Goal: Transaction & Acquisition: Purchase product/service

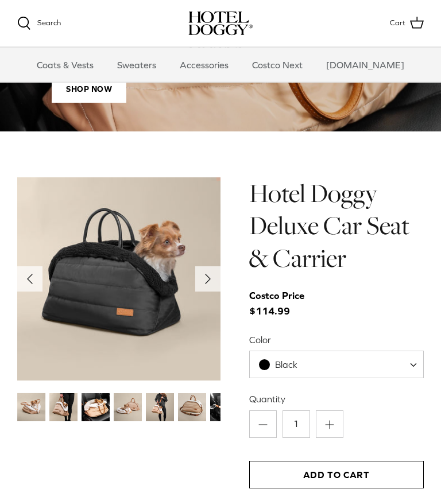
scroll to position [964, 0]
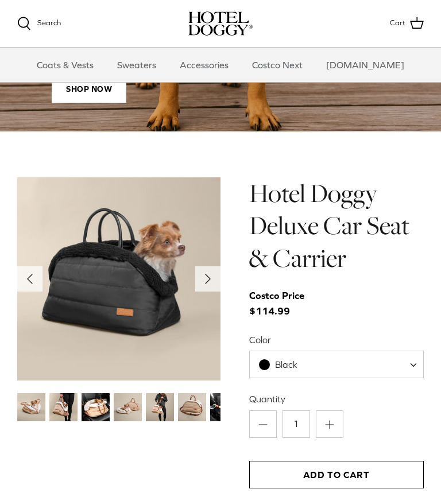
click at [41, 411] on img at bounding box center [31, 407] width 28 height 28
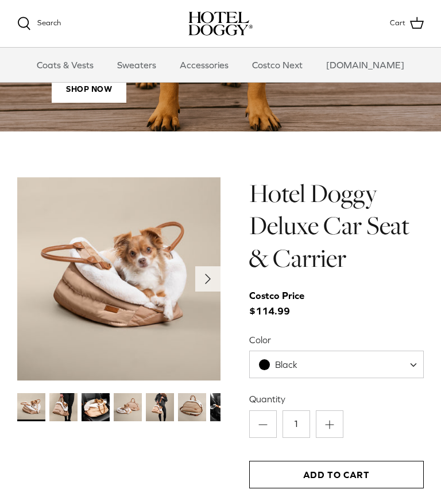
click at [72, 406] on img at bounding box center [63, 407] width 28 height 28
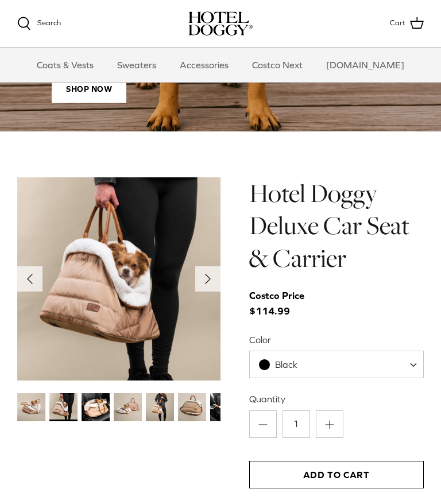
click at [100, 404] on img at bounding box center [95, 407] width 28 height 28
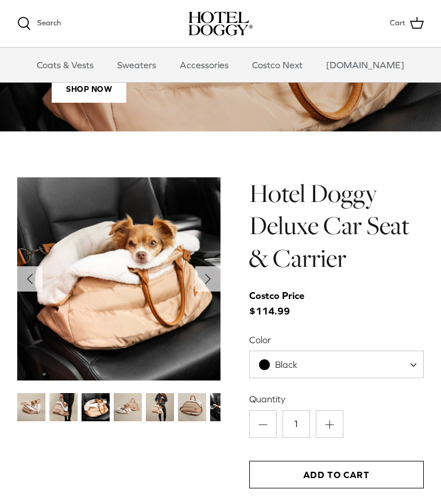
click at [134, 406] on img at bounding box center [128, 407] width 28 height 28
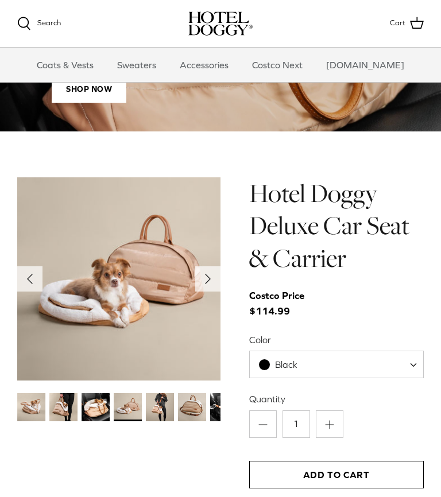
click at [136, 409] on img at bounding box center [128, 407] width 28 height 28
click at [158, 407] on img at bounding box center [160, 407] width 28 height 28
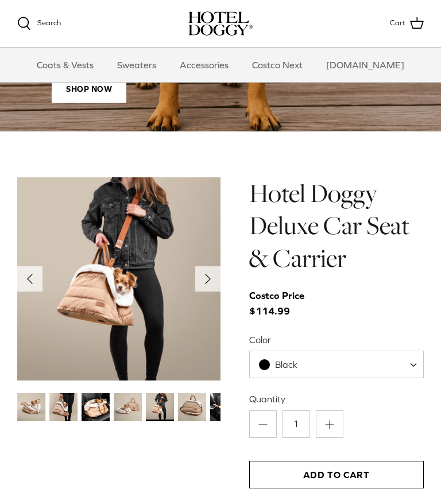
click at [196, 406] on img at bounding box center [192, 407] width 28 height 28
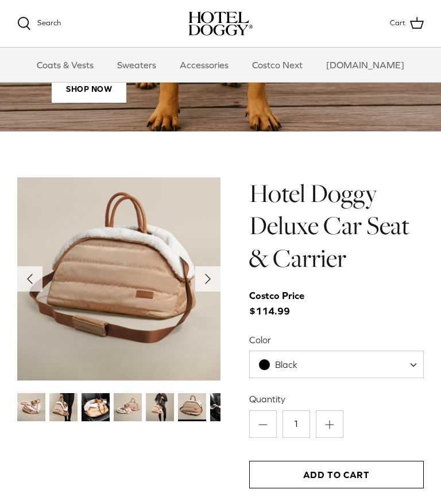
click at [210, 281] on icon "Right" at bounding box center [208, 279] width 18 height 18
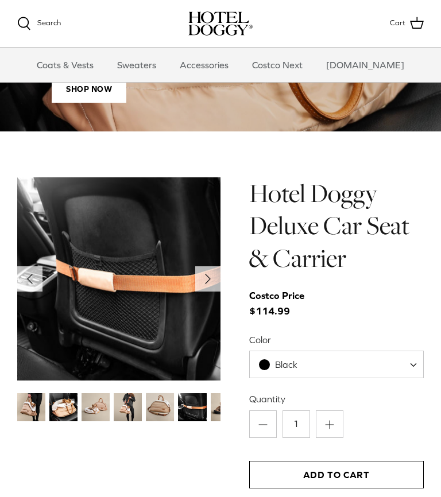
click at [205, 286] on icon "Right" at bounding box center [208, 279] width 18 height 18
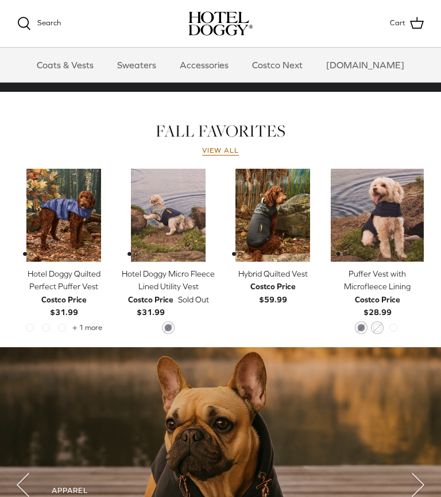
scroll to position [471, 0]
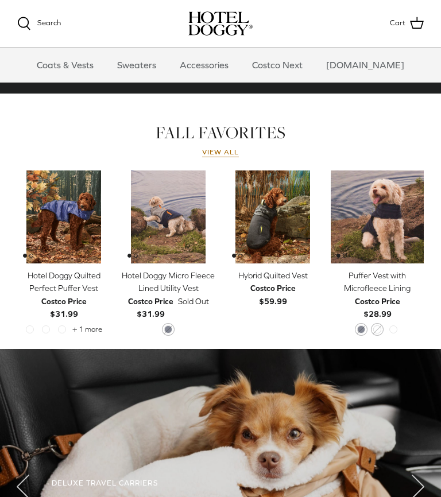
click at [392, 208] on img "Puffer Vest with Microfleece Lining" at bounding box center [377, 216] width 93 height 93
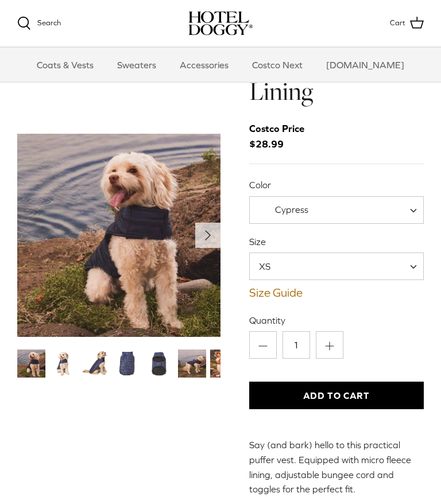
scroll to position [57, 0]
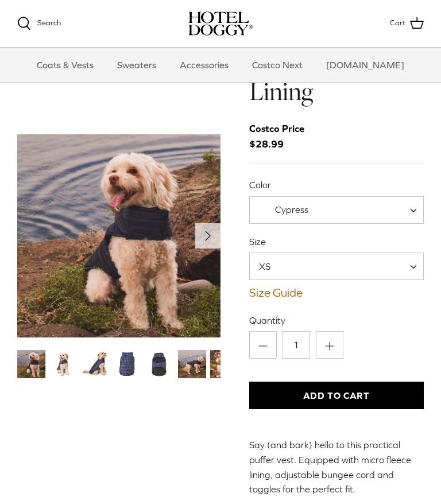
click at [135, 361] on img "Thumbnail Link" at bounding box center [128, 364] width 28 height 28
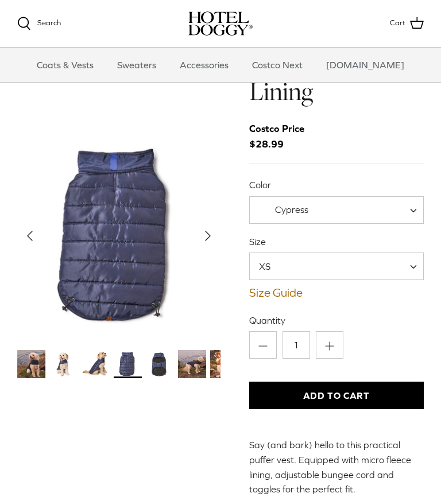
click at [168, 359] on img "Thumbnail Link" at bounding box center [160, 364] width 28 height 28
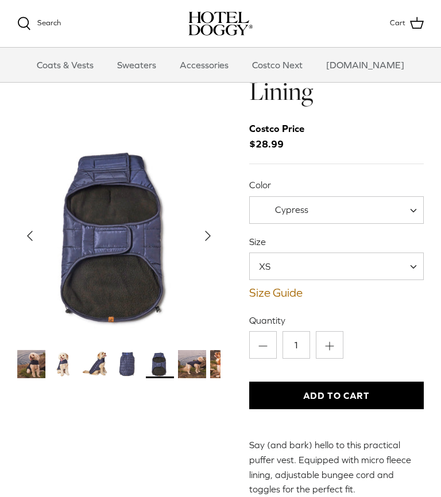
click at [229, 65] on link "Accessories" at bounding box center [203, 65] width 69 height 34
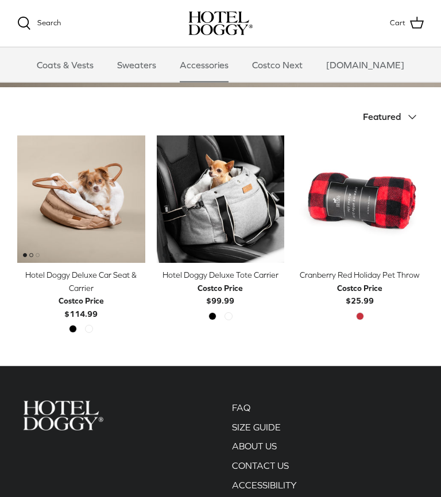
scroll to position [259, 0]
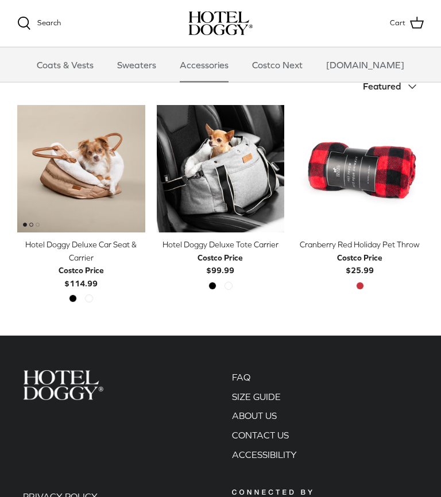
click at [415, 89] on icon "Down" at bounding box center [412, 87] width 14 height 14
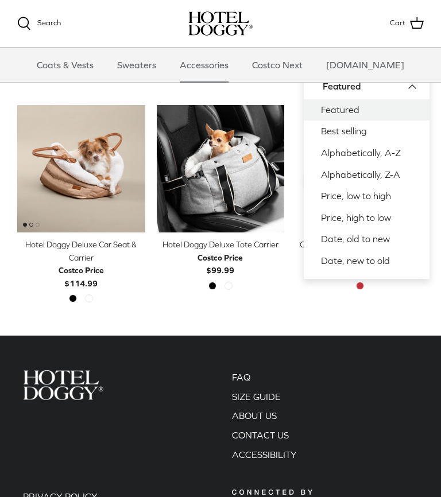
click at [428, 104] on link "Featured" at bounding box center [367, 110] width 126 height 22
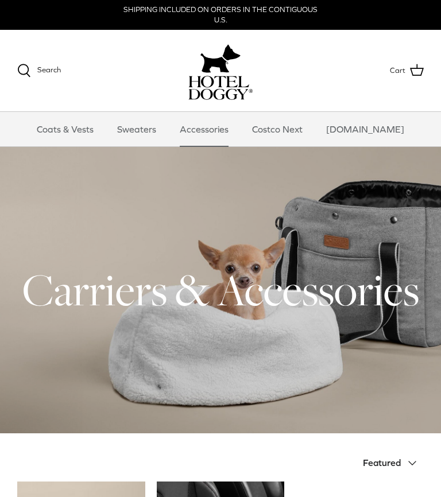
click at [158, 129] on link "Sweaters" at bounding box center [137, 129] width 60 height 34
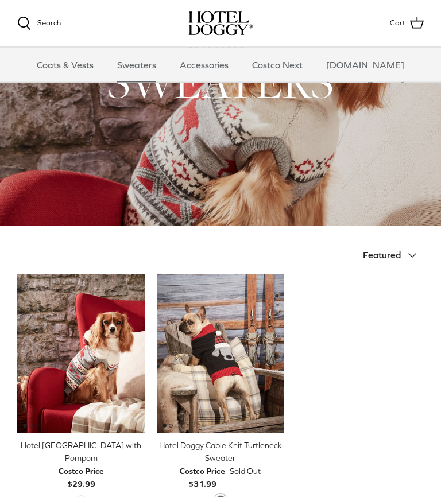
scroll to position [85, 0]
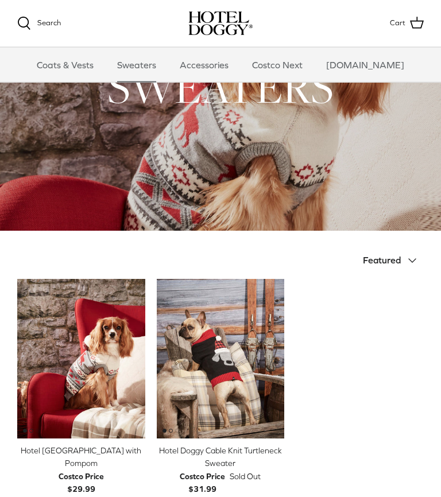
click at [83, 65] on link "Coats & Vests" at bounding box center [64, 65] width 77 height 34
